Goal: Task Accomplishment & Management: Use online tool/utility

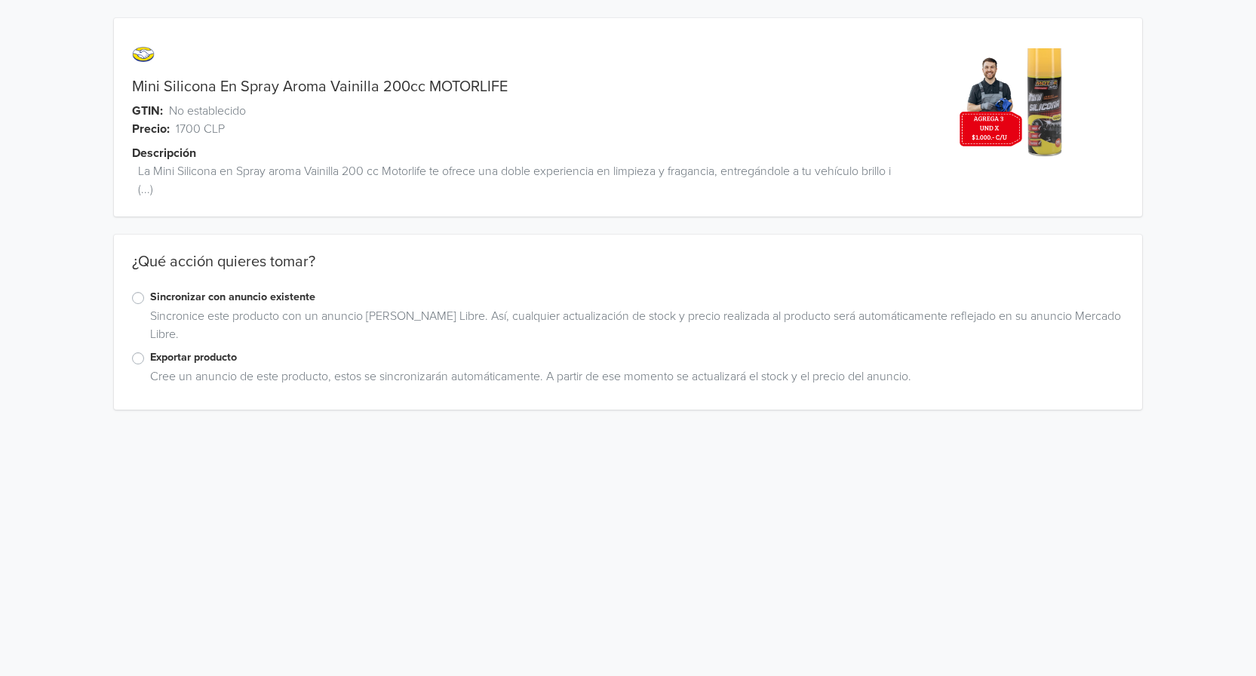
click at [150, 360] on label "Exportar producto" at bounding box center [637, 357] width 974 height 17
click at [0, 0] on input "Exportar producto" at bounding box center [0, 0] width 0 height 0
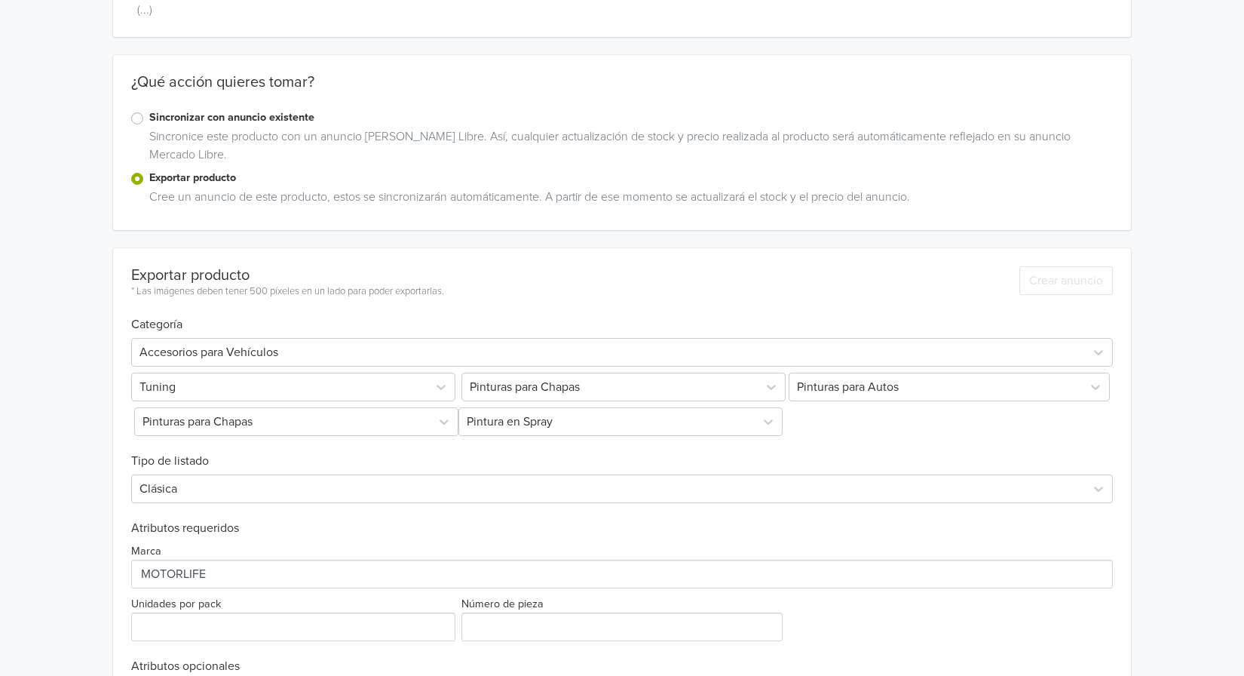
scroll to position [295, 0]
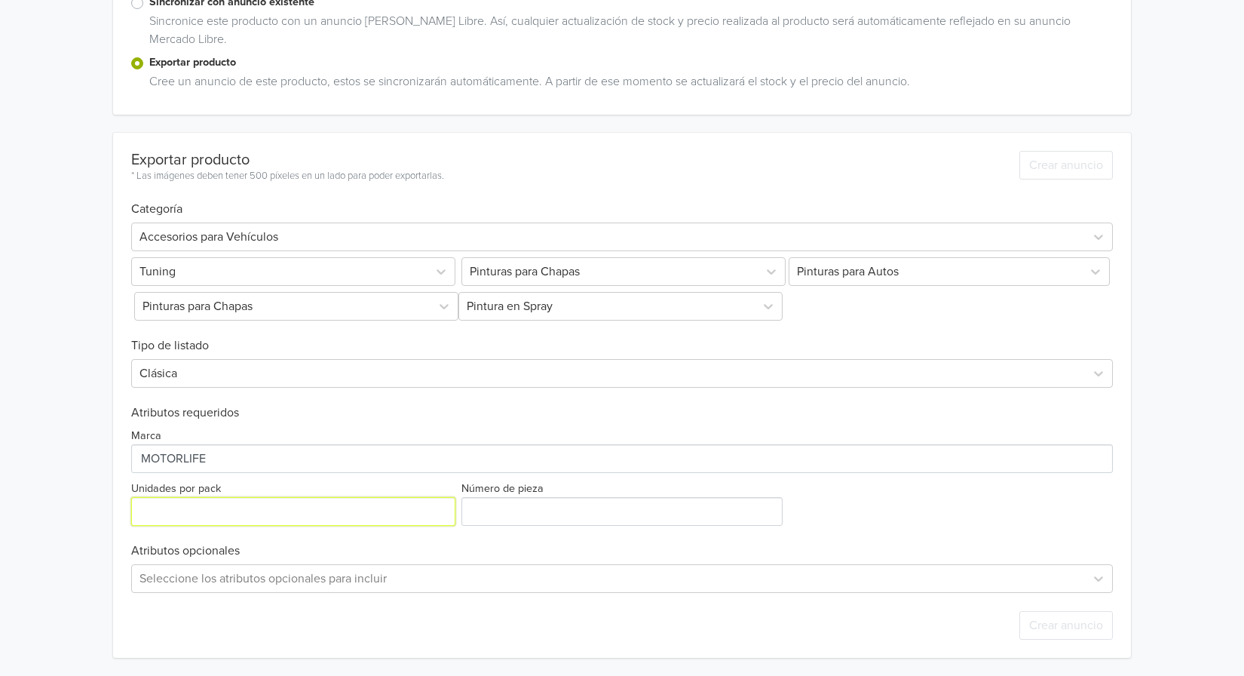
click at [207, 504] on input "Unidades por pack" at bounding box center [293, 511] width 324 height 29
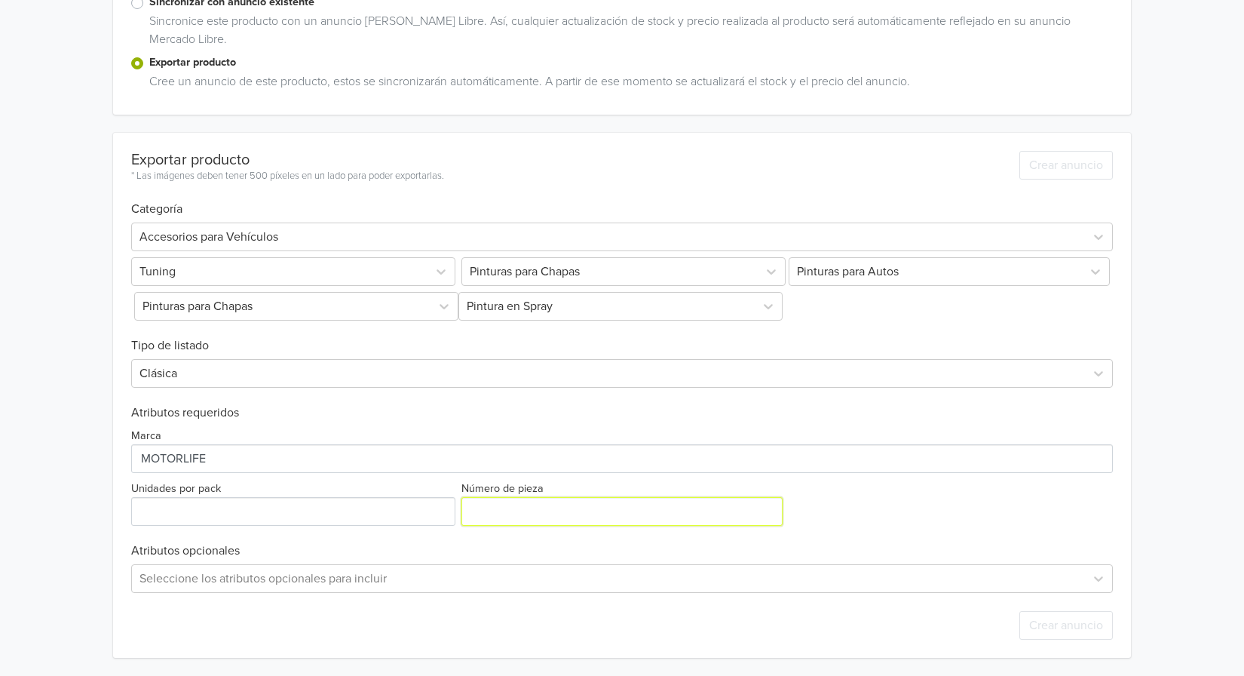
click at [514, 513] on input "Número de pieza" at bounding box center [622, 511] width 321 height 29
type input "120882"
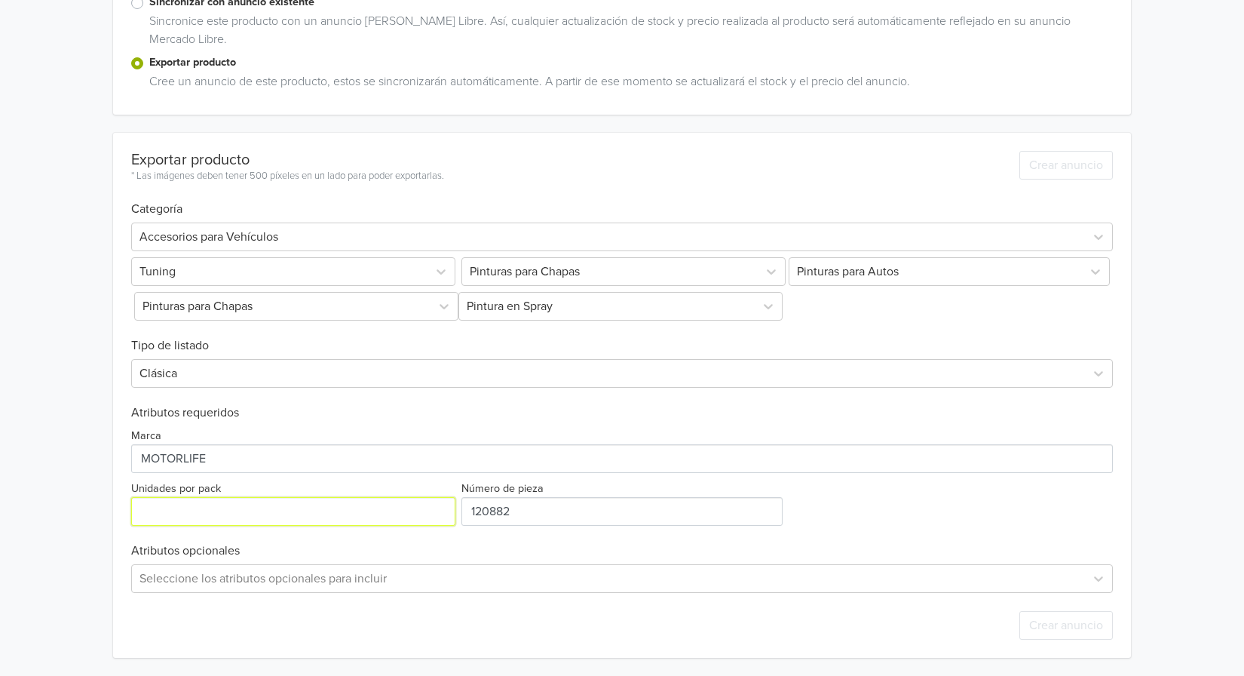
click at [208, 506] on input "Unidades por pack" at bounding box center [293, 511] width 324 height 29
type input "0"
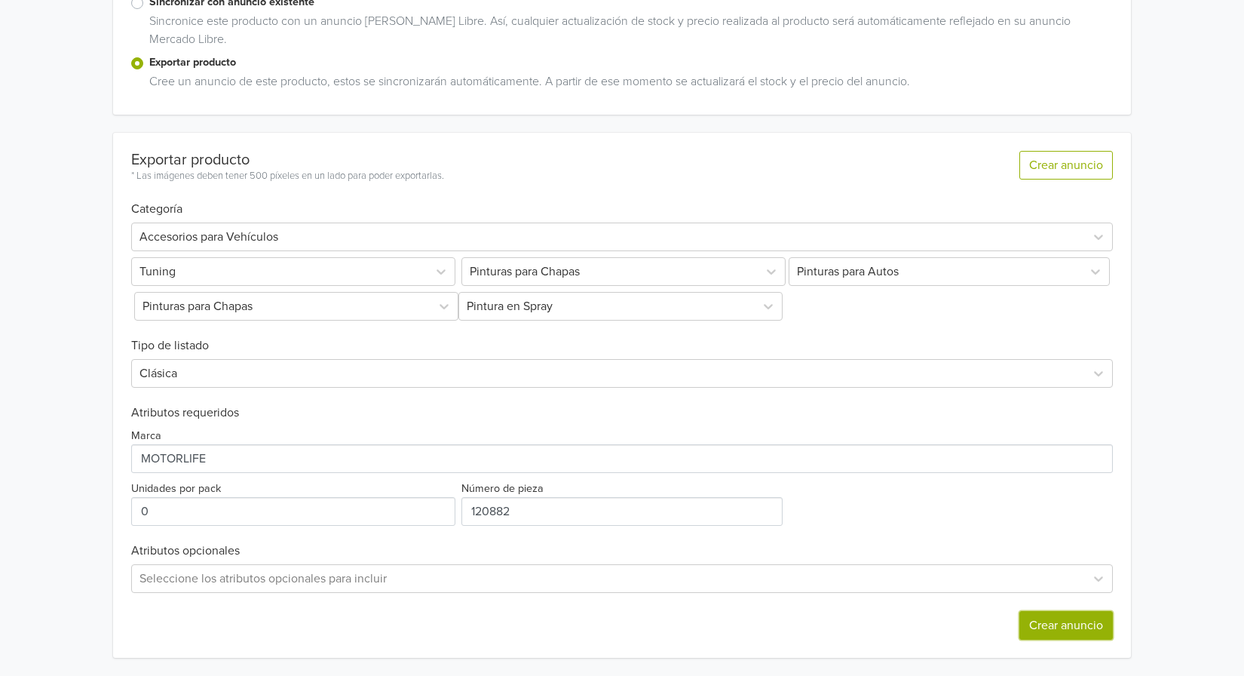
click at [1079, 636] on button "Crear anuncio" at bounding box center [1067, 625] width 94 height 29
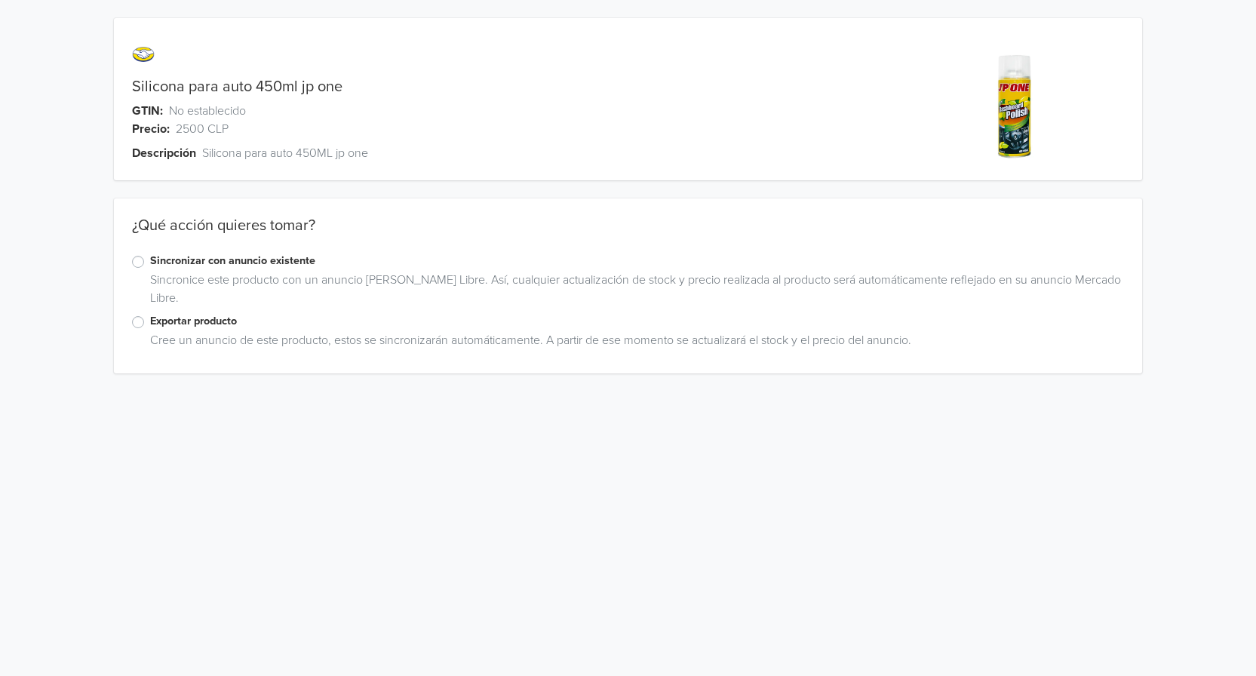
click at [174, 327] on label "Exportar producto" at bounding box center [637, 321] width 974 height 17
click at [0, 0] on input "Exportar producto" at bounding box center [0, 0] width 0 height 0
click at [146, 326] on div "Exportar producto" at bounding box center [628, 322] width 992 height 18
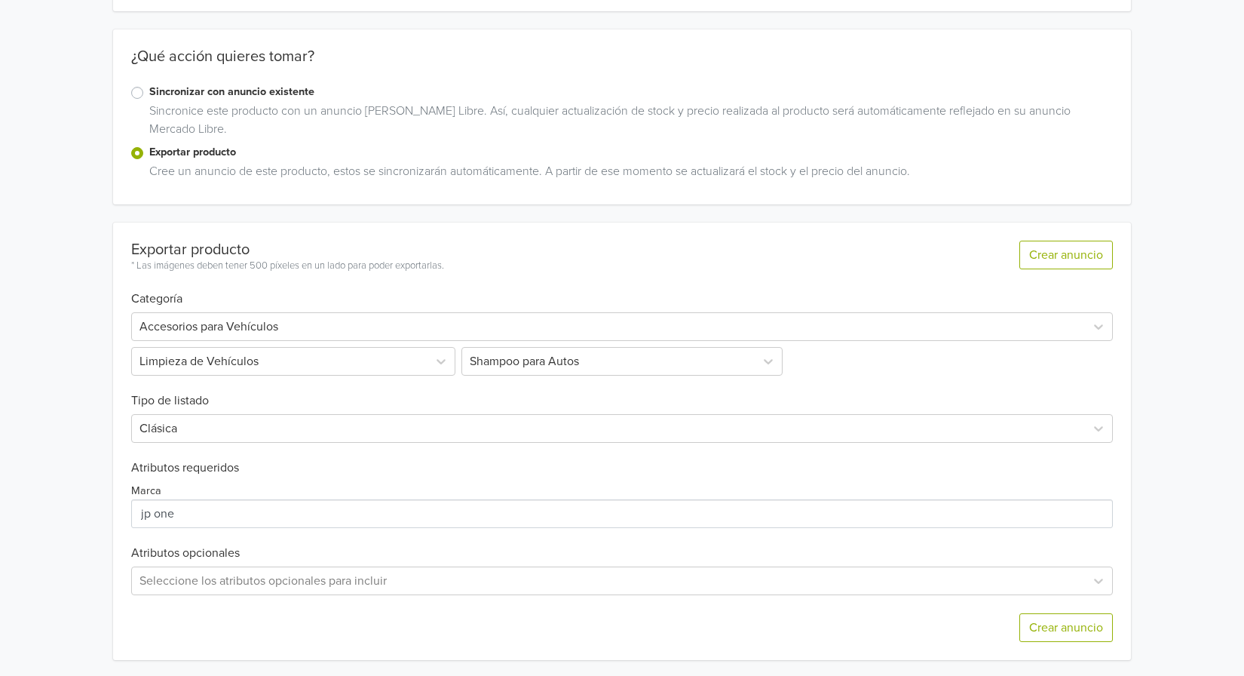
scroll to position [171, 0]
click at [1059, 631] on button "Crear anuncio" at bounding box center [1067, 625] width 94 height 29
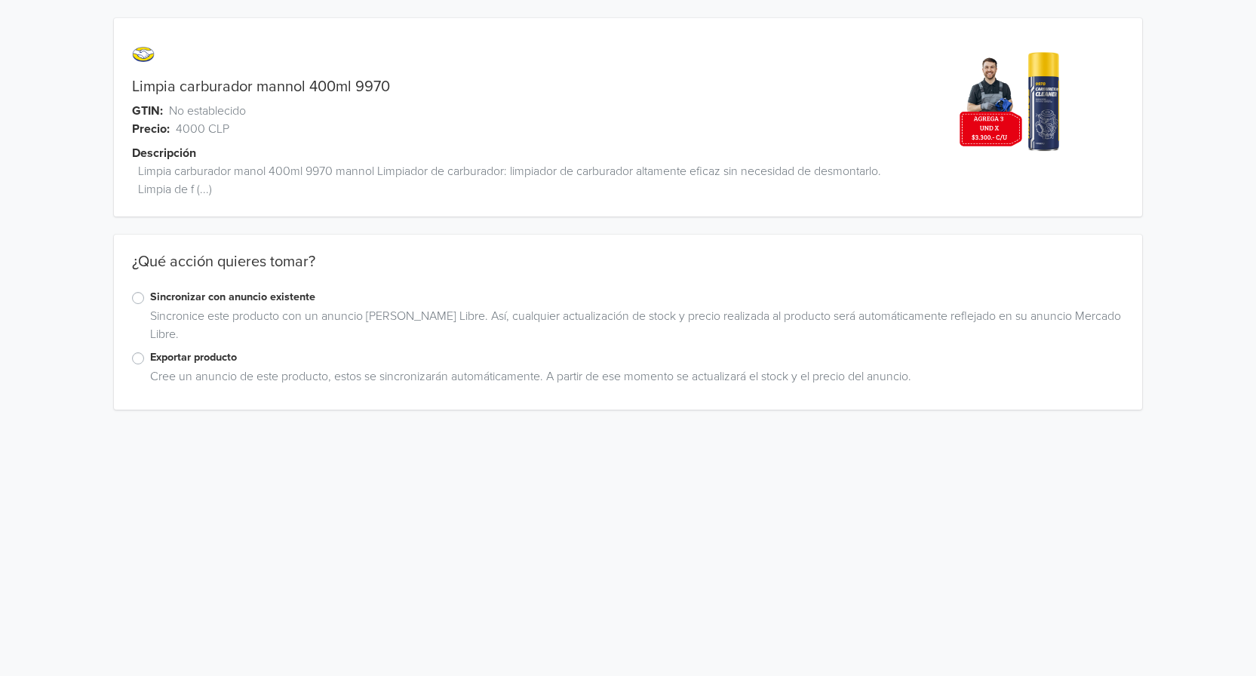
click at [150, 356] on label "Exportar producto" at bounding box center [637, 357] width 974 height 17
click at [0, 0] on input "Exportar producto" at bounding box center [0, 0] width 0 height 0
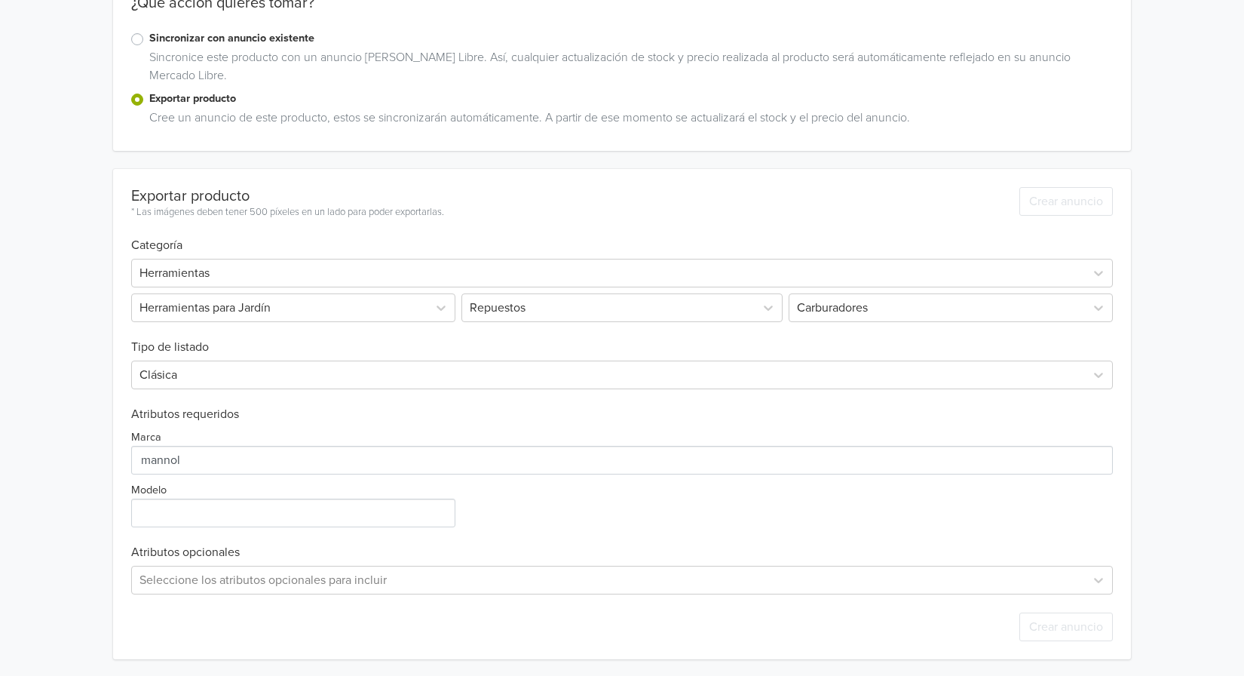
scroll to position [260, 0]
click at [305, 522] on input "Modelo" at bounding box center [293, 511] width 324 height 29
click at [510, 504] on div "Marca Modelo" at bounding box center [622, 473] width 982 height 106
click at [228, 520] on input "Modelo" at bounding box center [293, 511] width 324 height 29
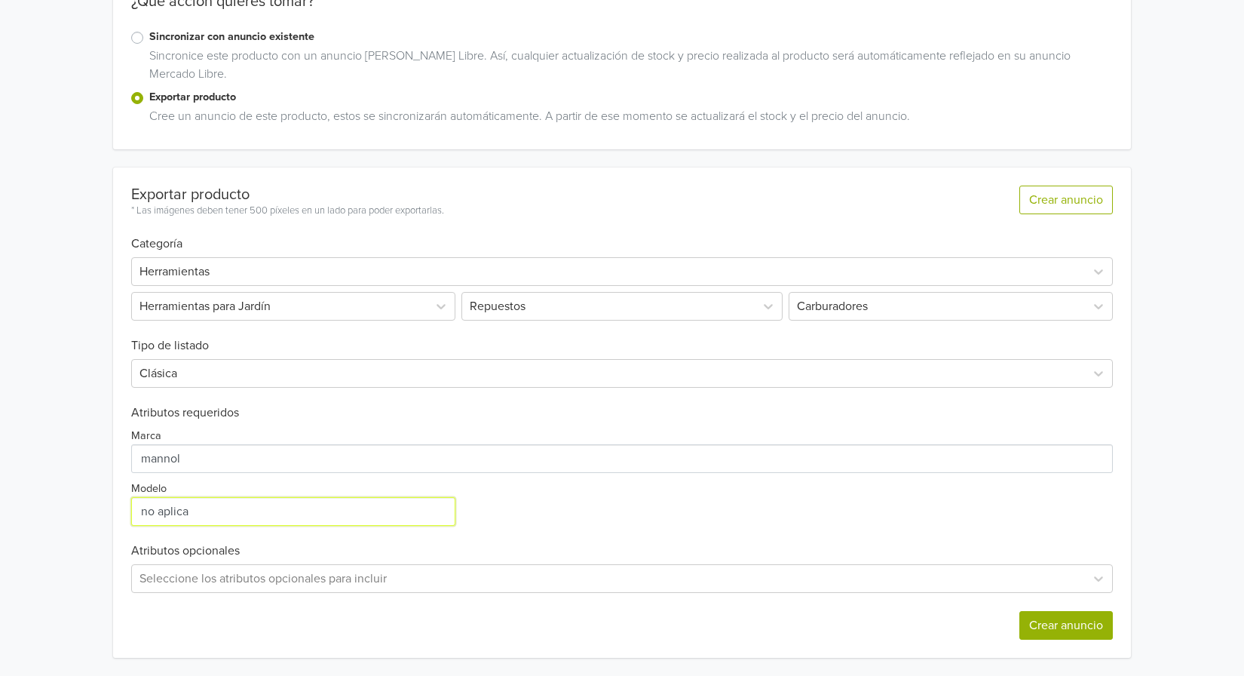
type input "no aplica"
click at [1072, 622] on button "Crear anuncio" at bounding box center [1067, 625] width 94 height 29
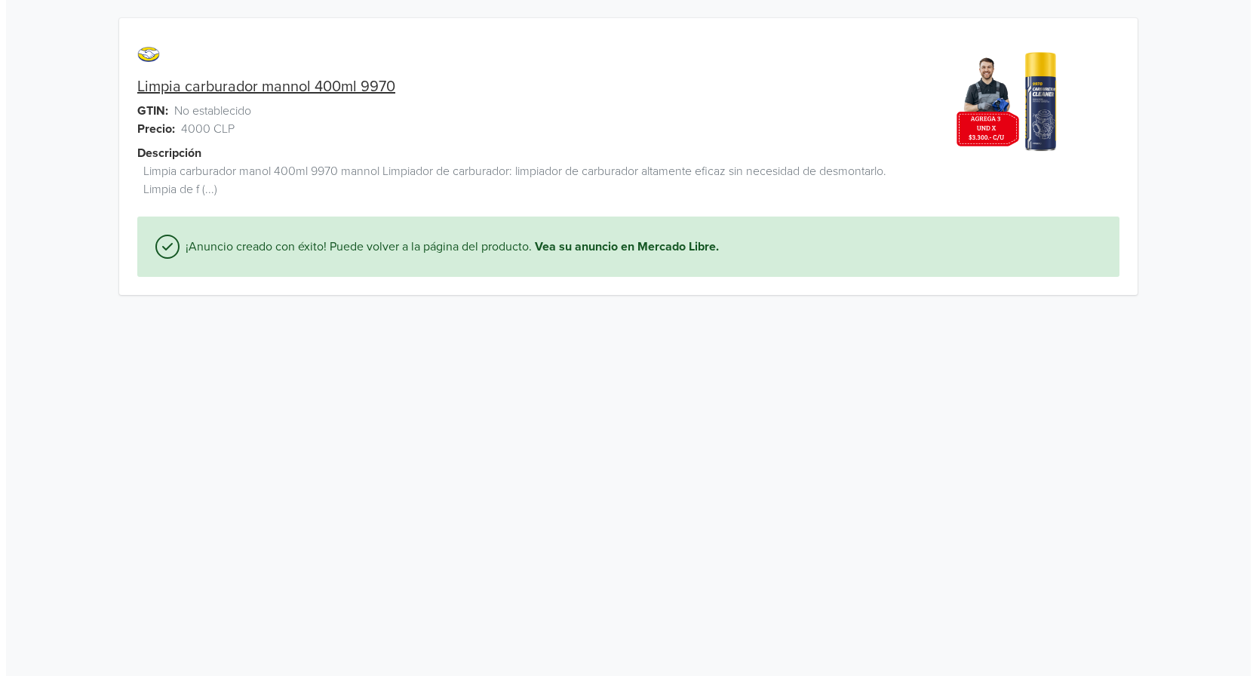
scroll to position [0, 0]
